Goal: Complete application form

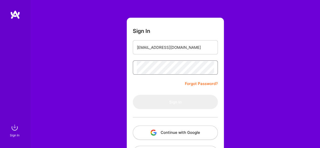
scroll to position [20, 0]
click at [165, 131] on button "Continue with Google" at bounding box center [175, 133] width 85 height 14
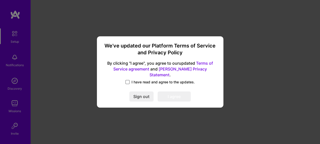
click at [127, 80] on span at bounding box center [127, 82] width 4 height 4
click at [0, 0] on input "I have read and agree to the updates." at bounding box center [0, 0] width 0 height 0
click at [176, 95] on button "I agree" at bounding box center [173, 97] width 33 height 10
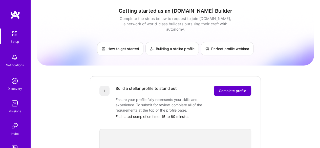
click at [232, 88] on span "Complete profile" at bounding box center [232, 90] width 27 height 5
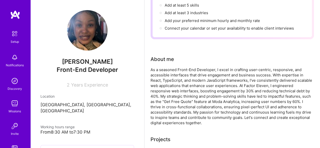
scroll to position [87, 0]
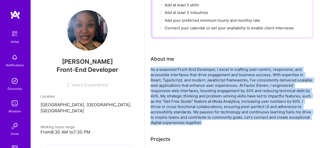
drag, startPoint x: 190, startPoint y: 123, endPoint x: 149, endPoint y: 67, distance: 68.8
copy div "As a seasoned Front-End Developer, I excel in crafting user-centric, responsive…"
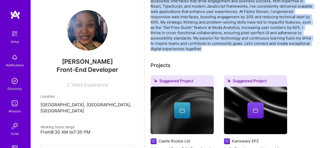
scroll to position [223, 0]
